Goal: Information Seeking & Learning: Learn about a topic

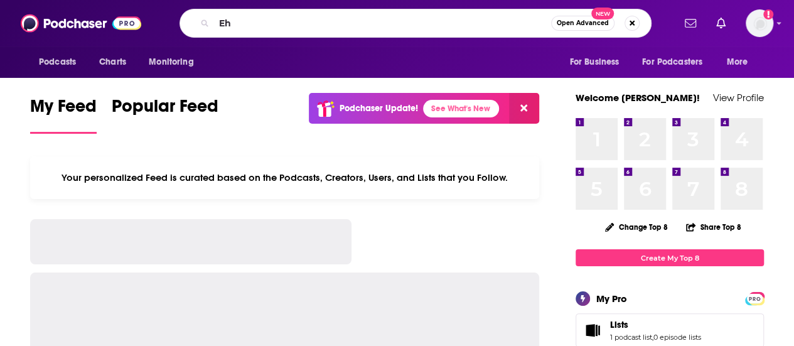
type input "E"
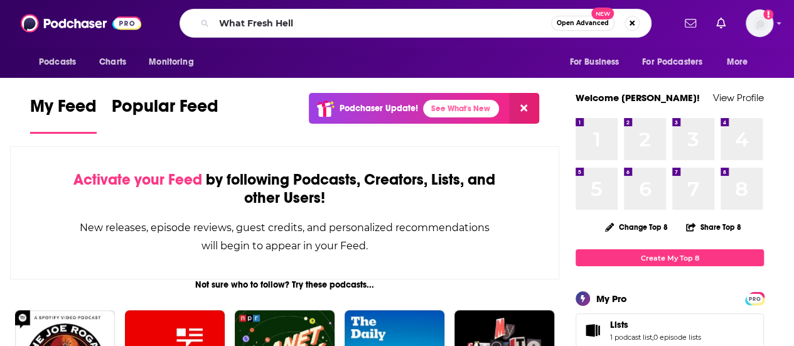
type input "What Fresh Hell"
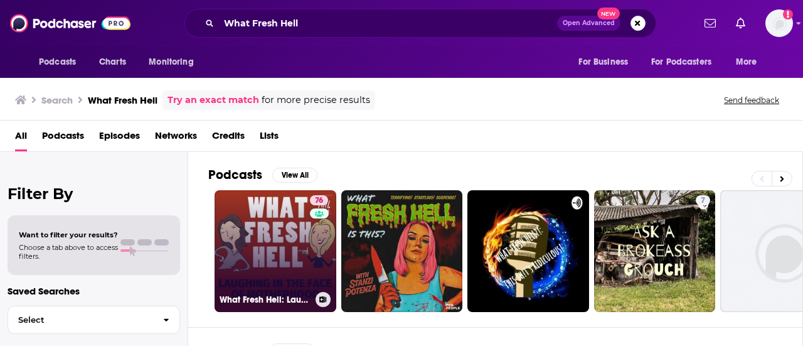
click at [275, 270] on link "76 What Fresh Hell: Laughing in the Face of Motherhood | Parenting Tips From Fu…" at bounding box center [276, 251] width 122 height 122
